Goal: Navigation & Orientation: Find specific page/section

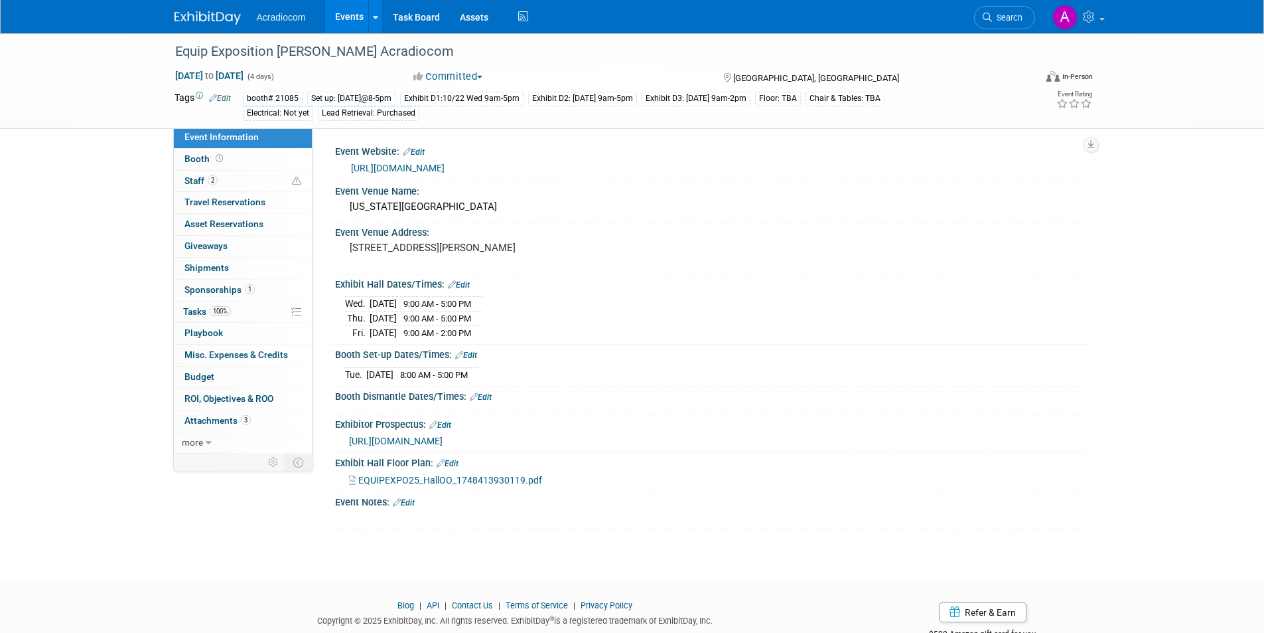
click at [201, 25] on img at bounding box center [208, 17] width 66 height 13
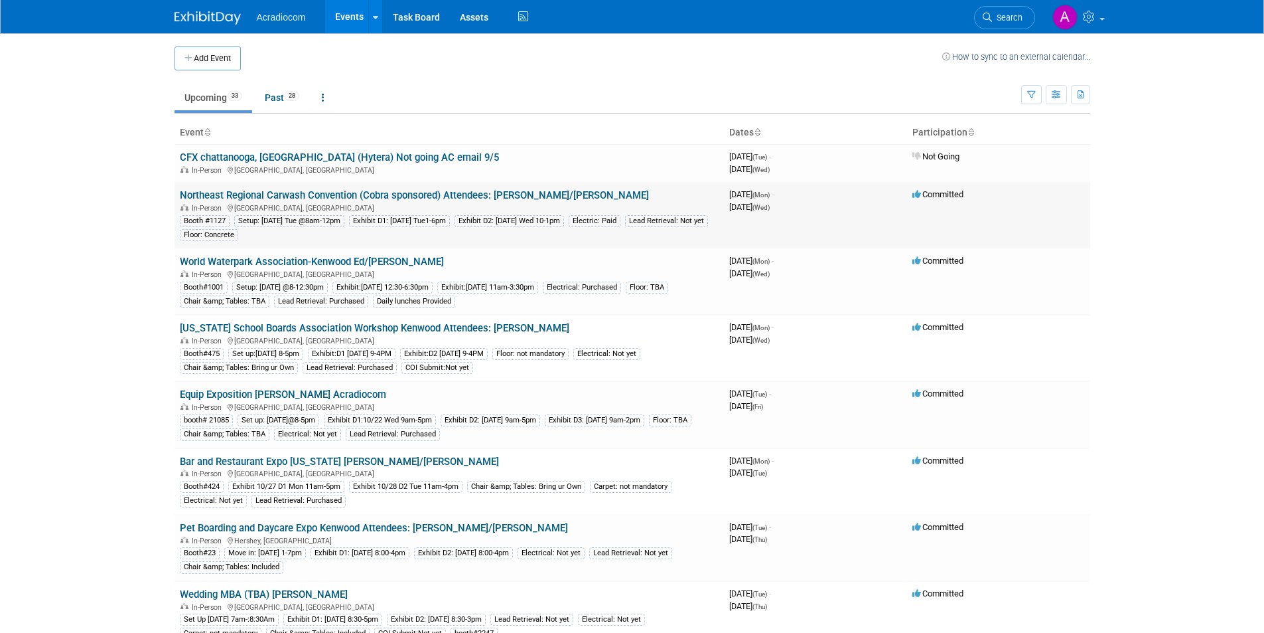
click at [333, 197] on link "Northeast Regional Carwash Convention (Cobra sponsored) Attendees: [PERSON_NAME…" at bounding box center [414, 195] width 469 height 12
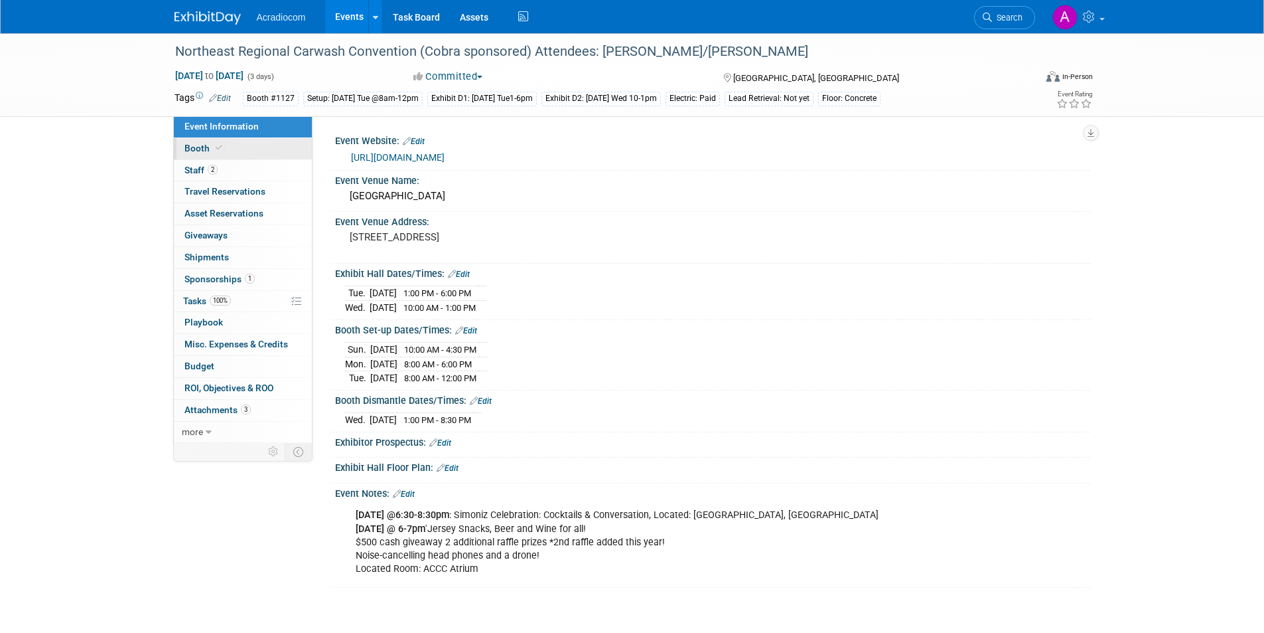
click at [262, 147] on link "Booth" at bounding box center [243, 148] width 138 height 21
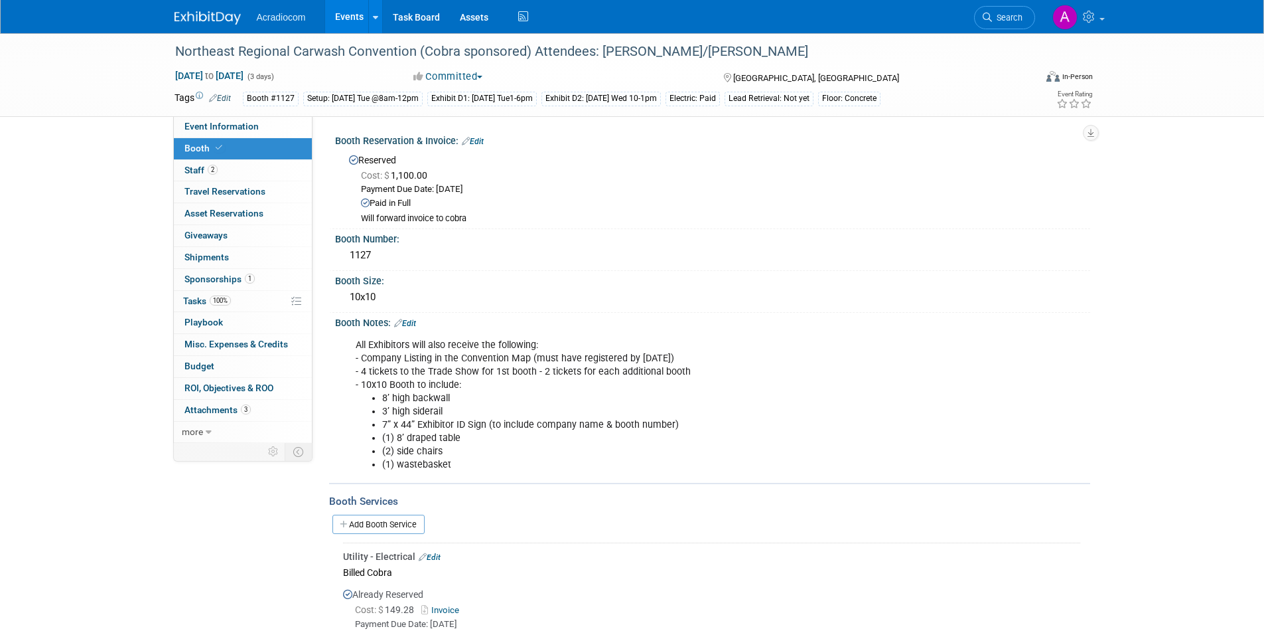
click at [221, 15] on img at bounding box center [208, 17] width 66 height 13
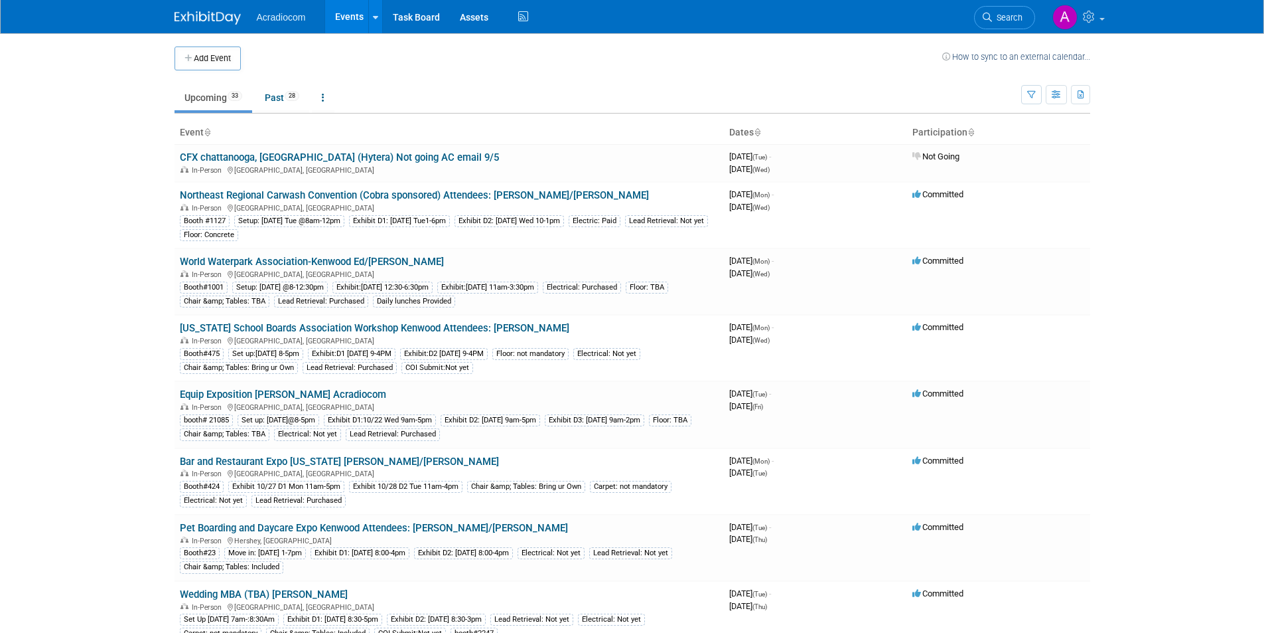
click at [1158, 113] on body "Acradiocom Events Add Event Bulk Upload Events Shareable Event Boards Recently …" at bounding box center [632, 316] width 1264 height 633
